Goal: Task Accomplishment & Management: Use online tool/utility

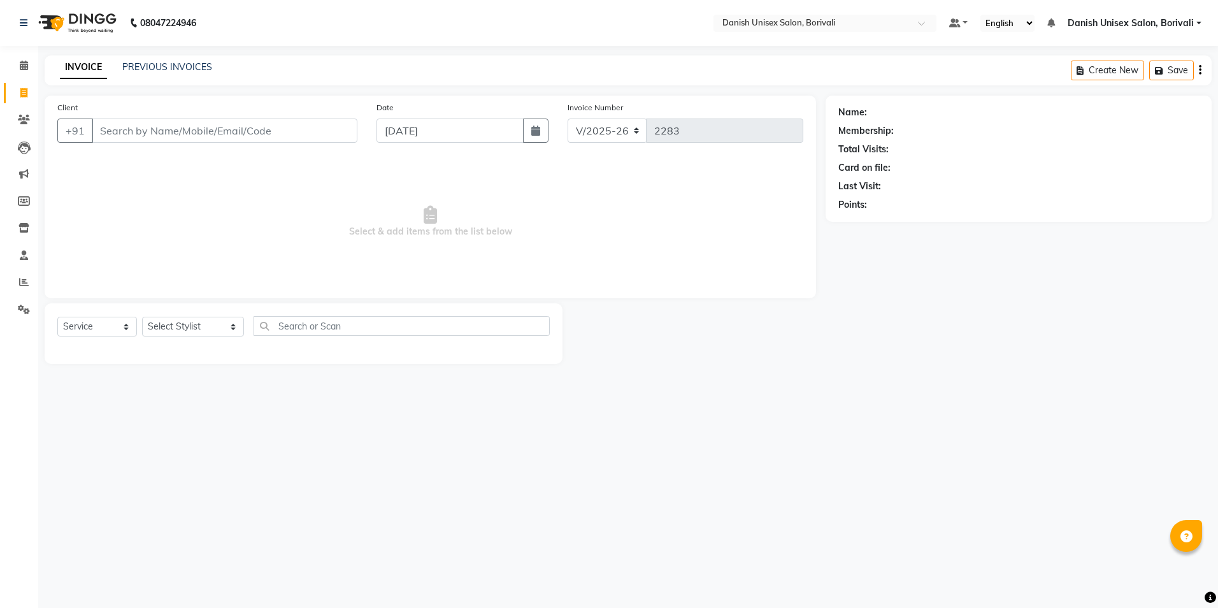
select select "7068"
select select "service"
click at [31, 288] on span at bounding box center [24, 282] width 22 height 15
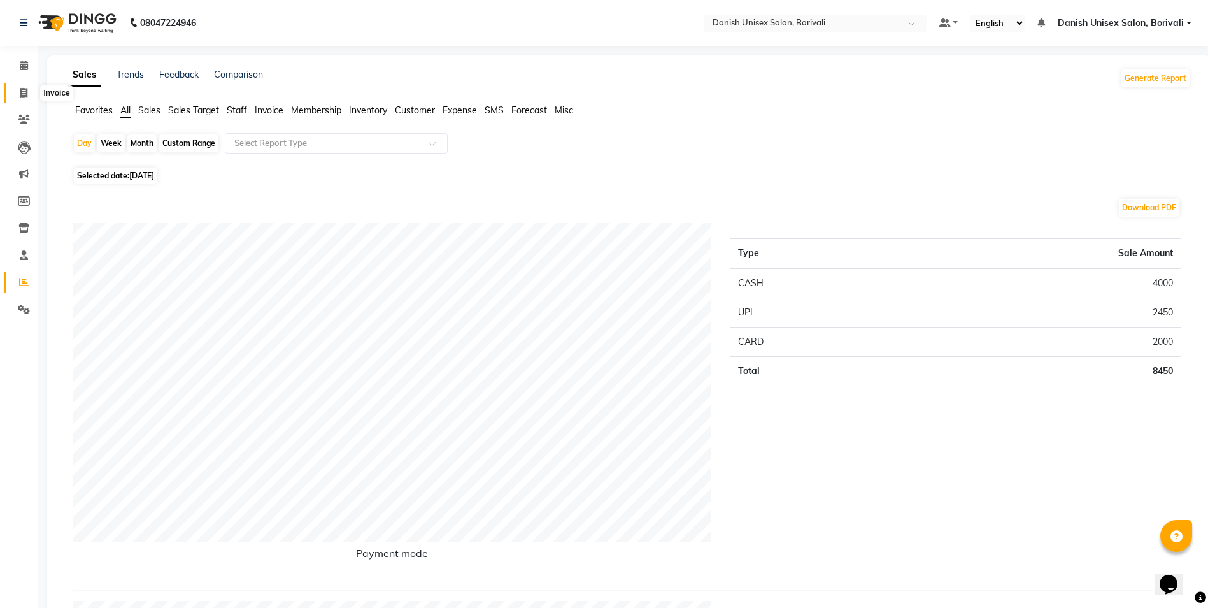
click at [24, 90] on icon at bounding box center [23, 93] width 7 height 10
select select "service"
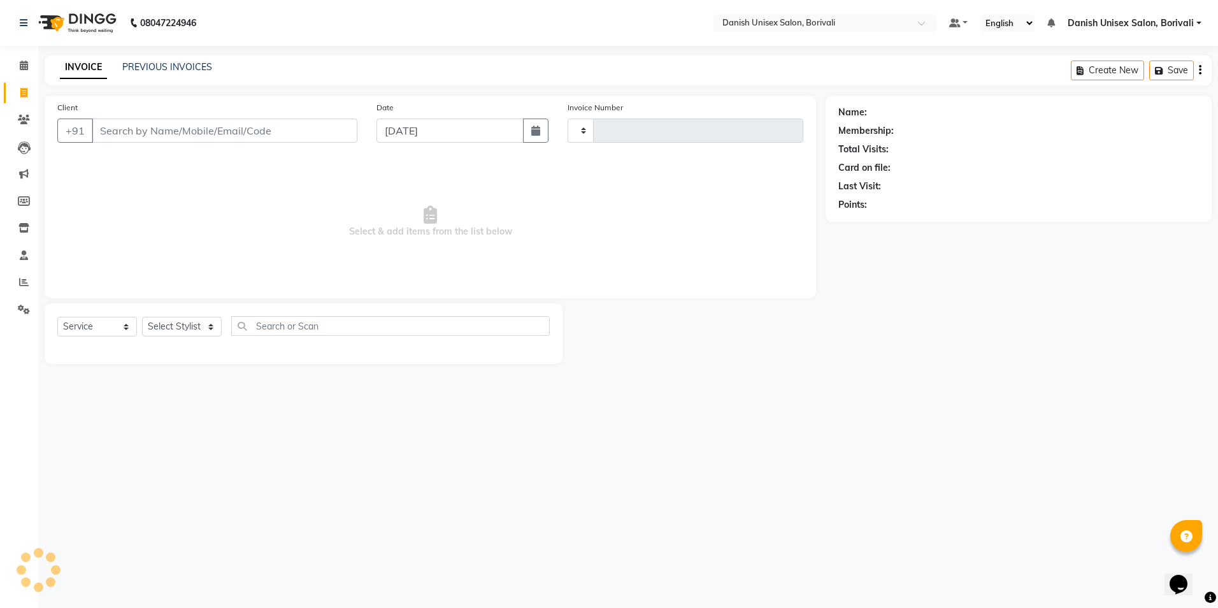
type input "2283"
select select "7068"
click at [173, 68] on link "PREVIOUS INVOICES" at bounding box center [167, 66] width 90 height 11
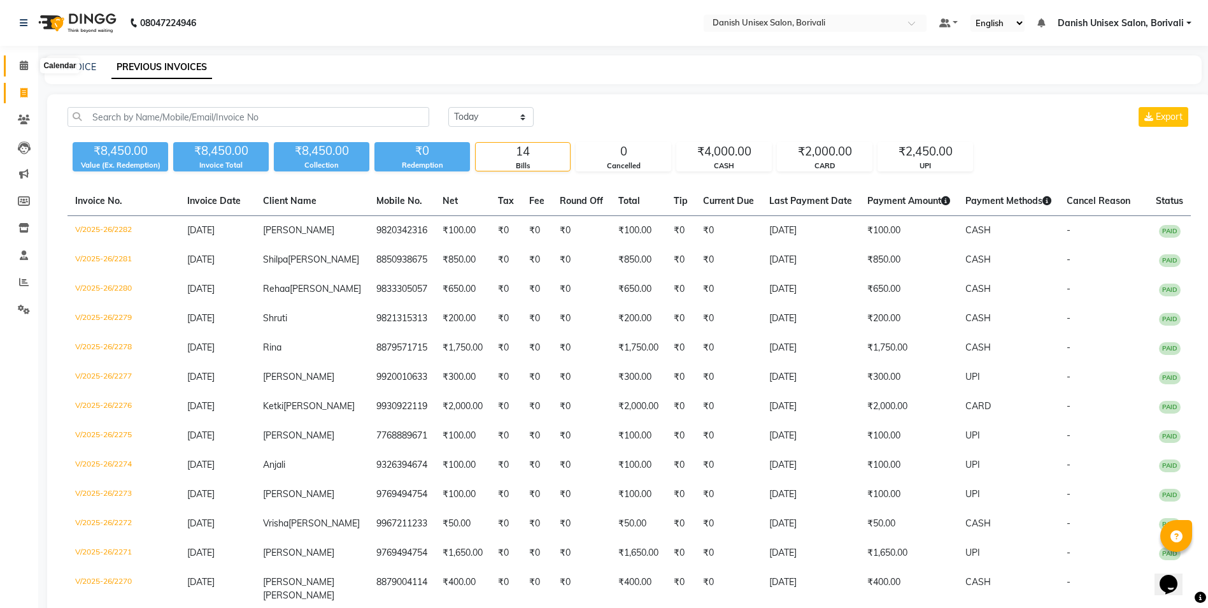
click at [25, 64] on icon at bounding box center [24, 66] width 8 height 10
